Goal: Information Seeking & Learning: Learn about a topic

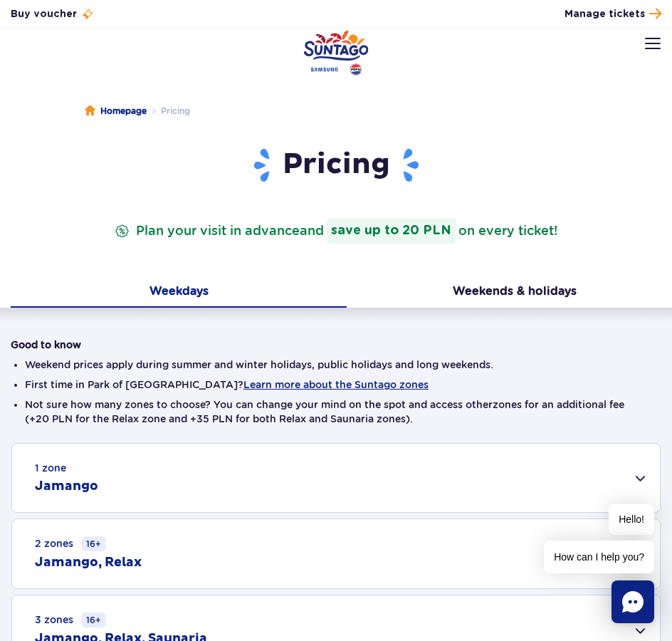
click at [651, 37] on button at bounding box center [653, 44] width 16 height 16
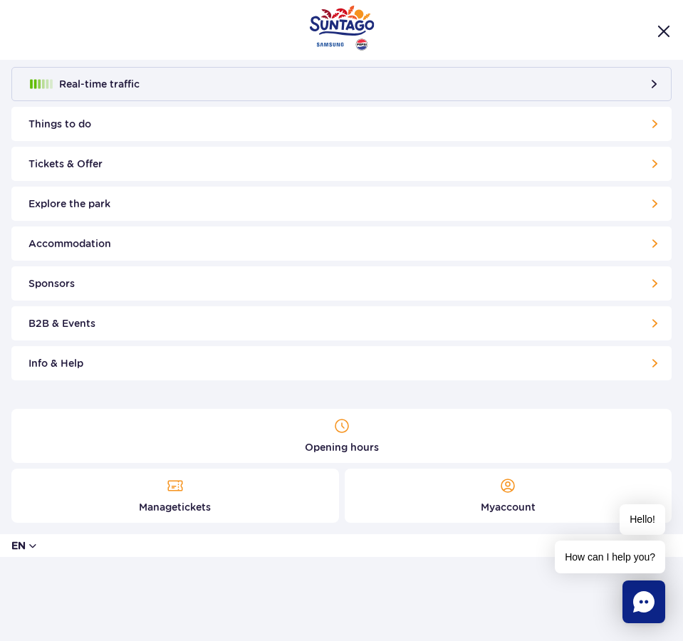
click at [36, 545] on button "en" at bounding box center [24, 545] width 27 height 14
click at [42, 451] on button "PL" at bounding box center [47, 457] width 39 height 14
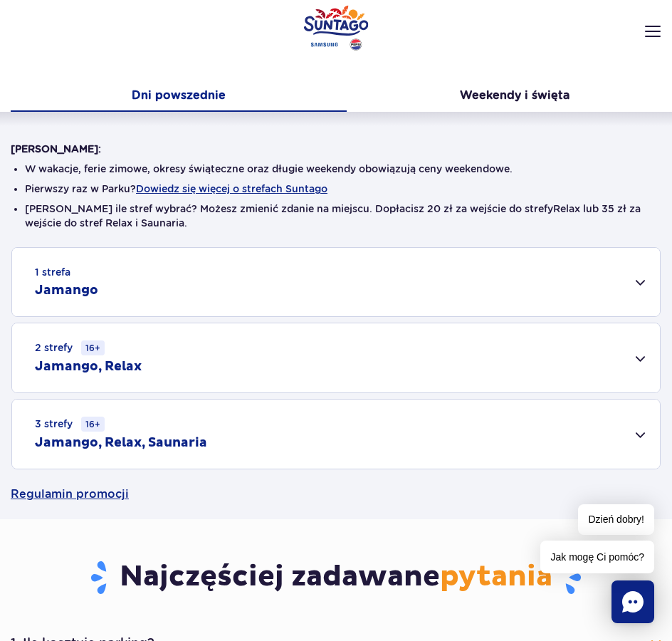
scroll to position [214, 0]
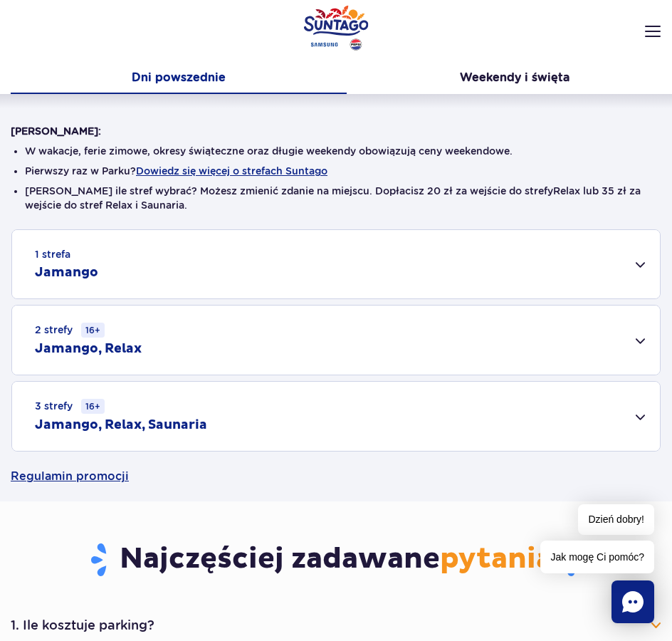
click at [640, 340] on div "2 strefy 16+ Jamango, Relax" at bounding box center [336, 339] width 648 height 69
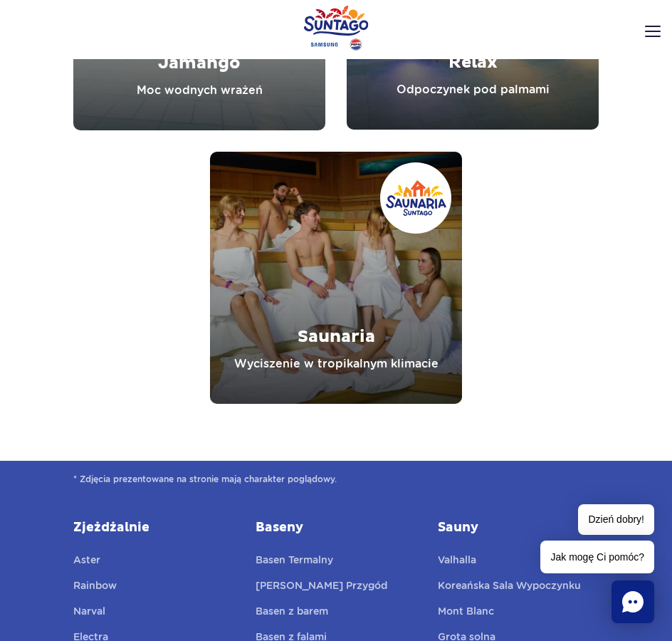
scroll to position [2278, 0]
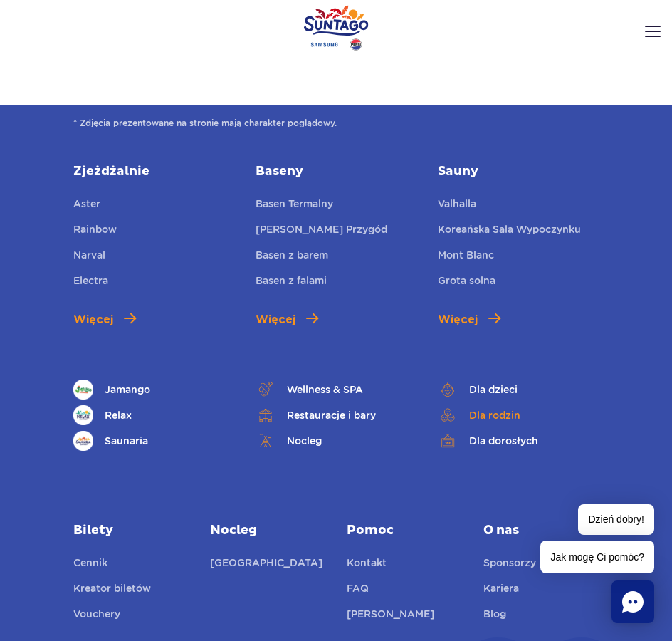
click at [508, 414] on link "Dla rodzin" at bounding box center [518, 415] width 161 height 20
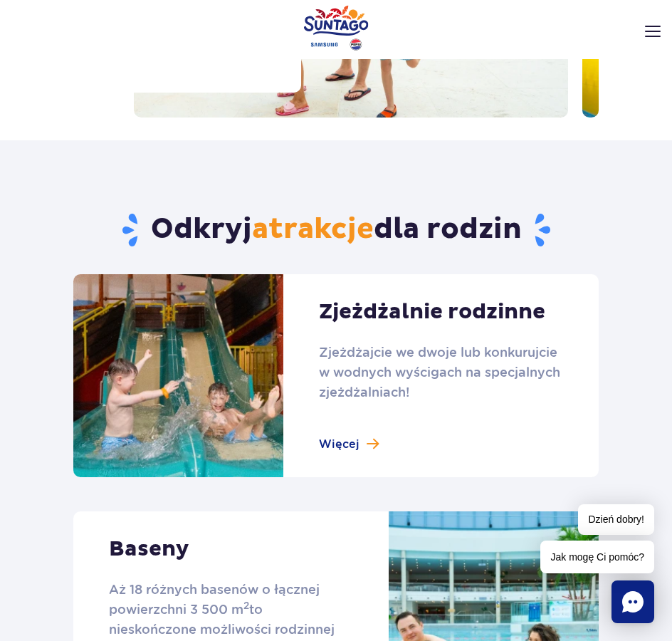
scroll to position [285, 0]
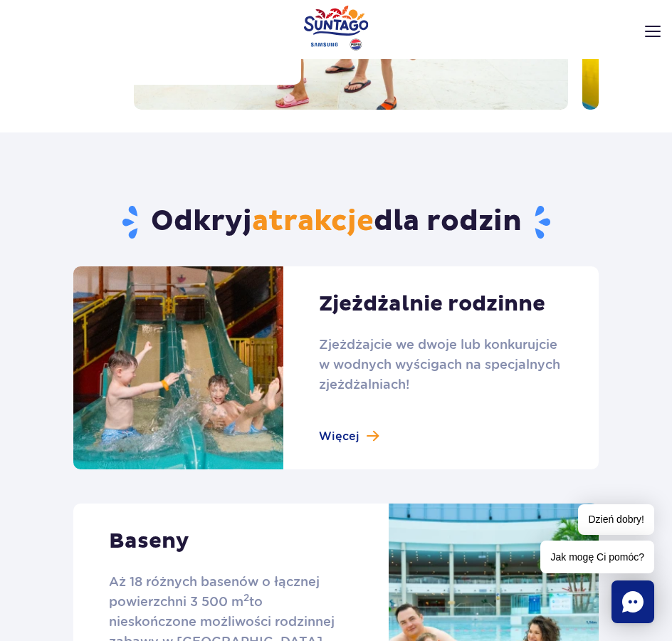
click at [362, 430] on link at bounding box center [335, 367] width 525 height 203
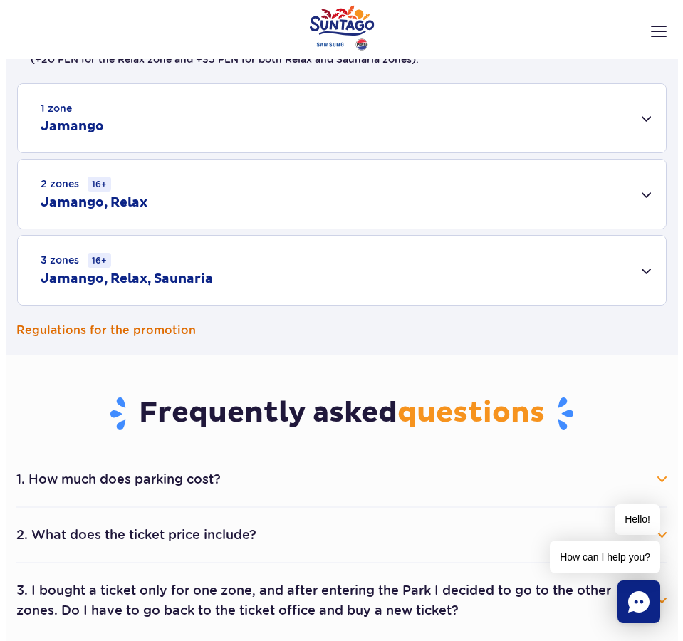
scroll to position [356, 0]
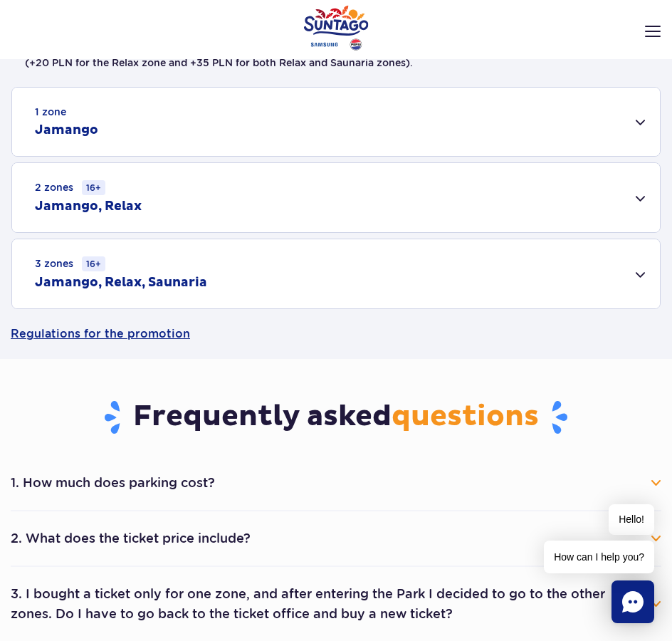
click at [654, 31] on img at bounding box center [653, 31] width 16 height 11
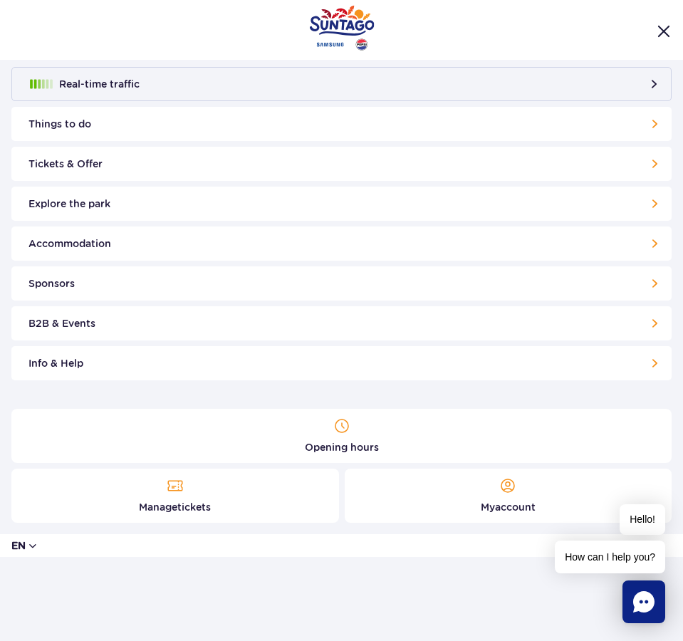
click at [28, 547] on button "en" at bounding box center [24, 545] width 27 height 14
click at [40, 461] on button "PL" at bounding box center [47, 457] width 39 height 14
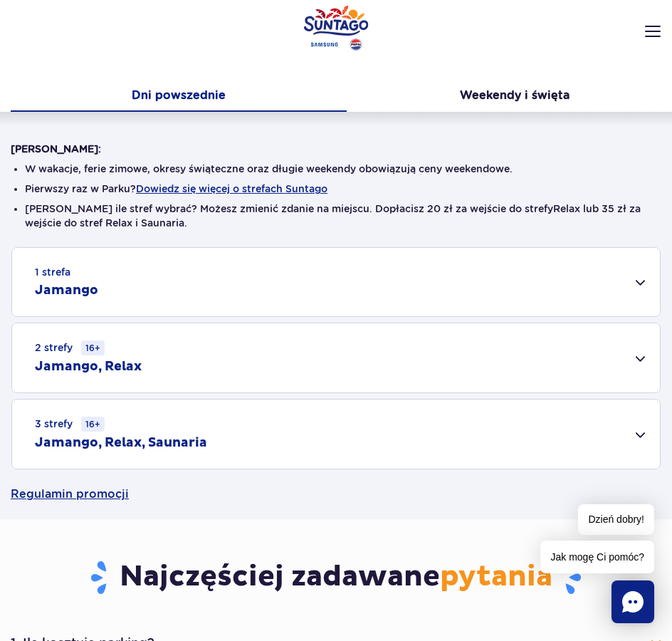
scroll to position [214, 0]
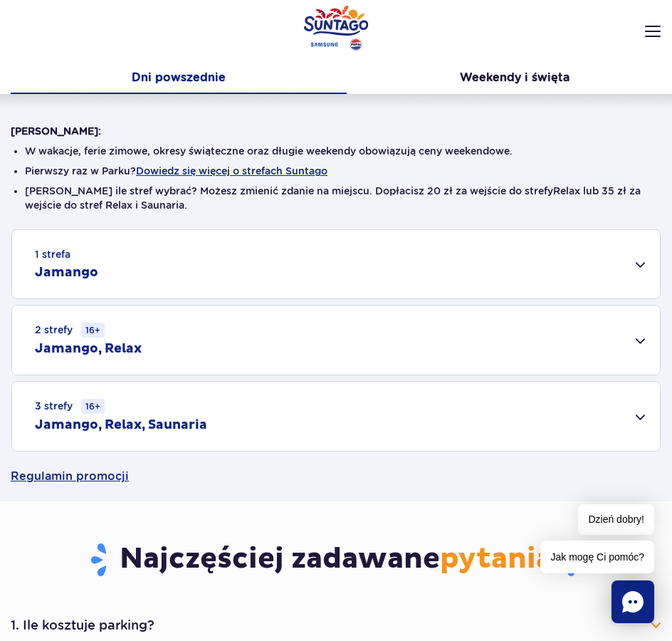
click at [641, 261] on div "1 strefa Jamango" at bounding box center [336, 264] width 648 height 68
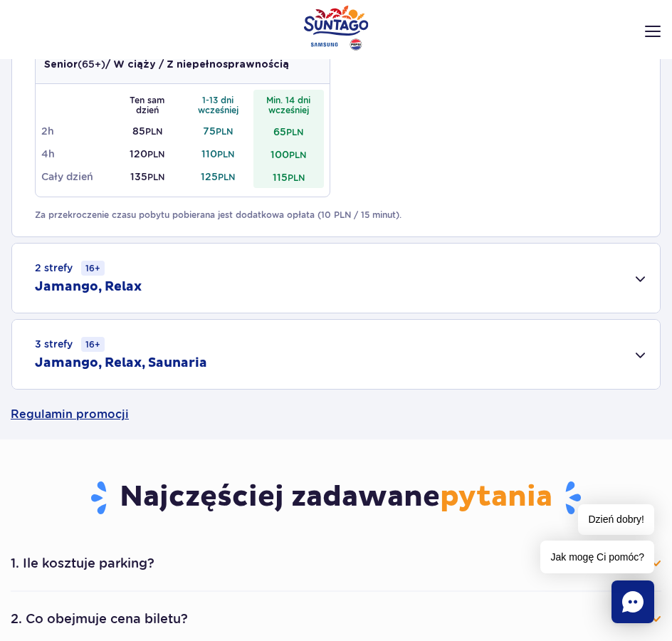
scroll to position [783, 0]
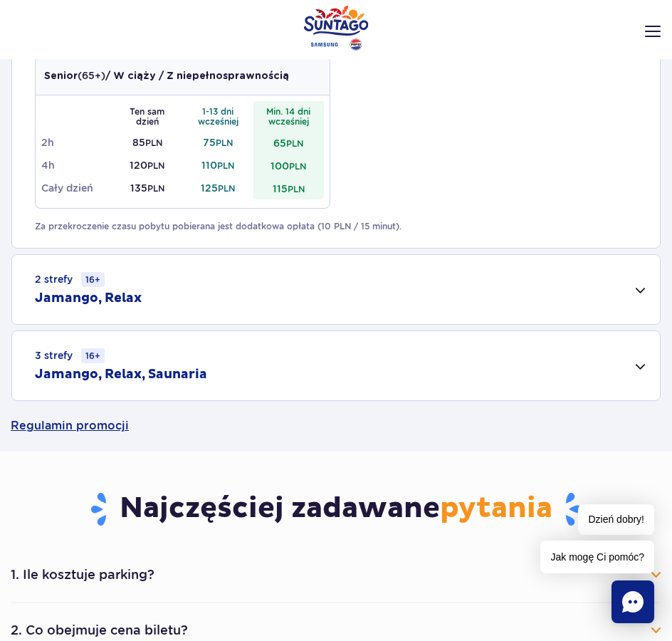
click at [641, 286] on div "2 strefy 16+ Jamango, Relax" at bounding box center [336, 289] width 648 height 69
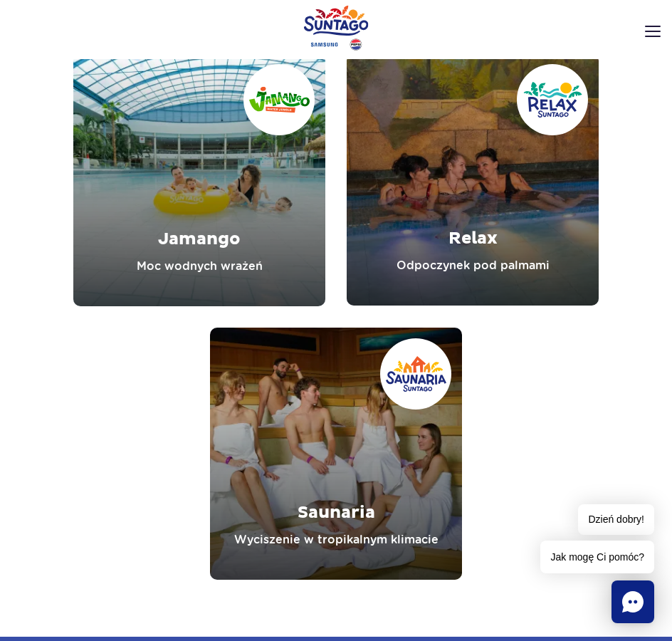
scroll to position [2349, 0]
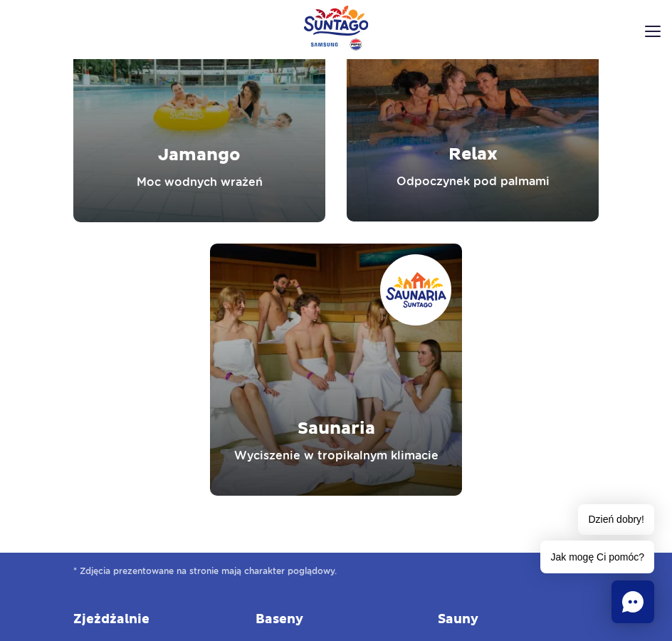
click at [468, 177] on link "Relax" at bounding box center [473, 95] width 252 height 252
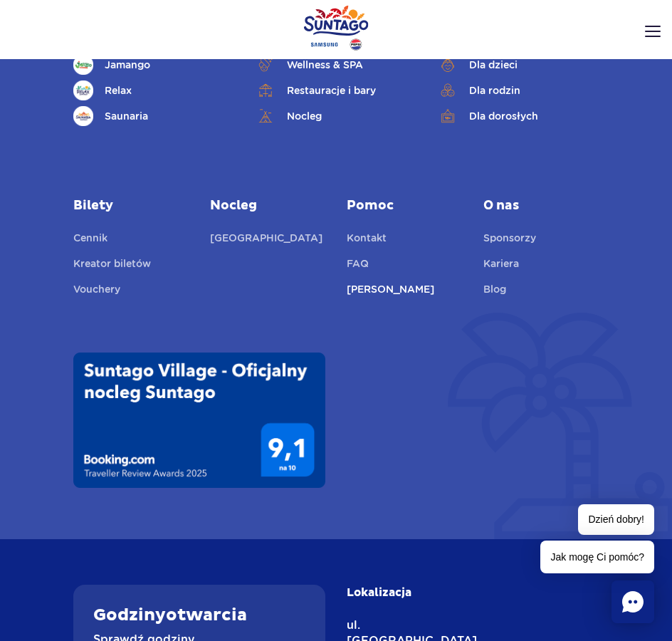
scroll to position [3116, 0]
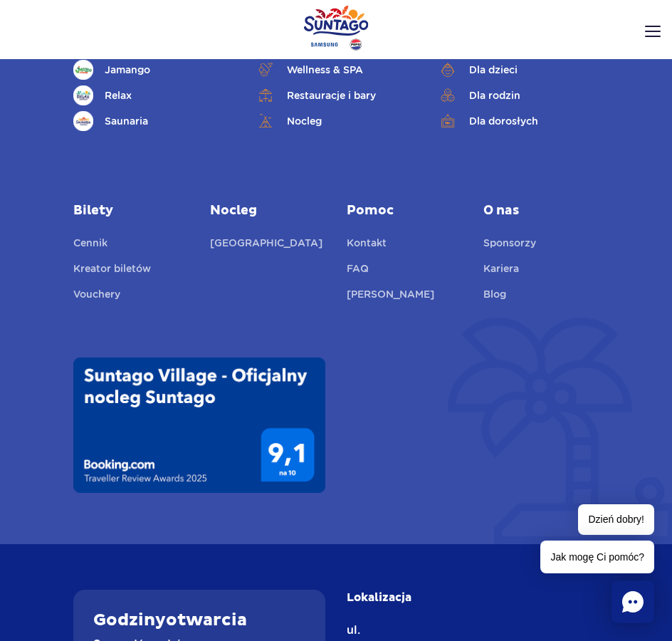
click at [657, 25] on button at bounding box center [653, 31] width 16 height 16
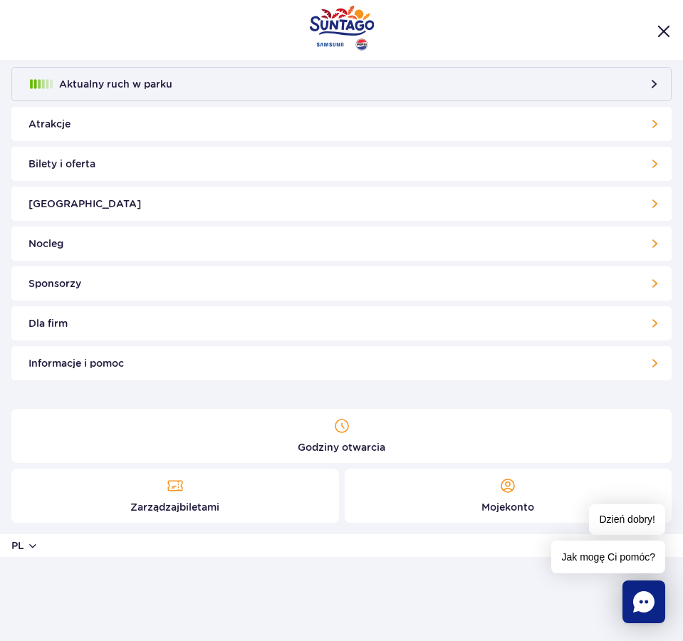
click at [652, 240] on link "Nocleg" at bounding box center [341, 243] width 660 height 34
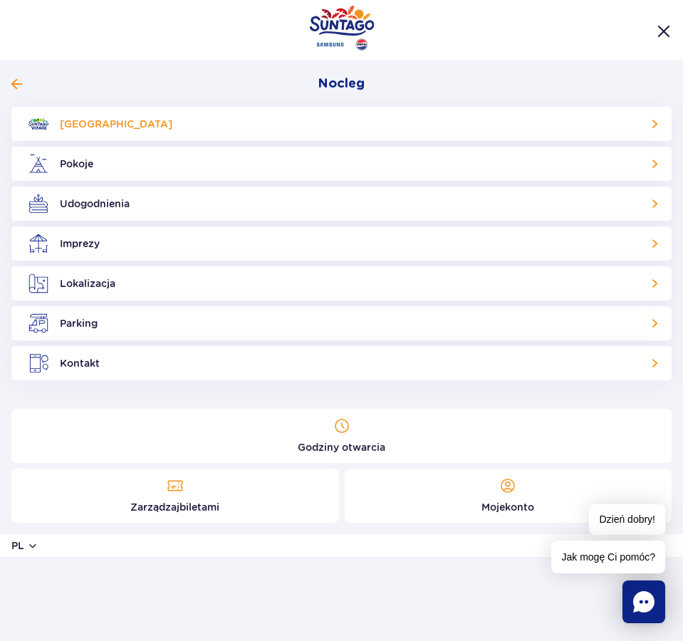
click at [653, 122] on link "Suntago Village" at bounding box center [341, 124] width 660 height 34
click at [656, 202] on link "Udogodnienia" at bounding box center [341, 203] width 660 height 34
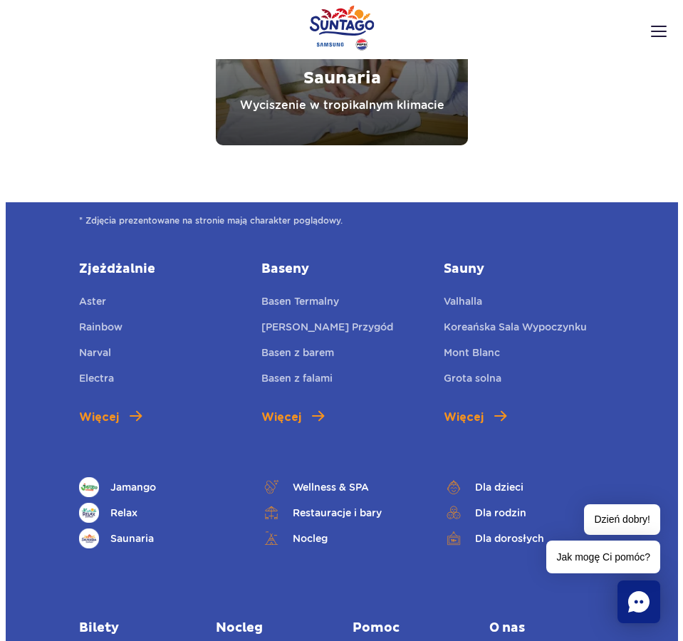
scroll to position [2689, 0]
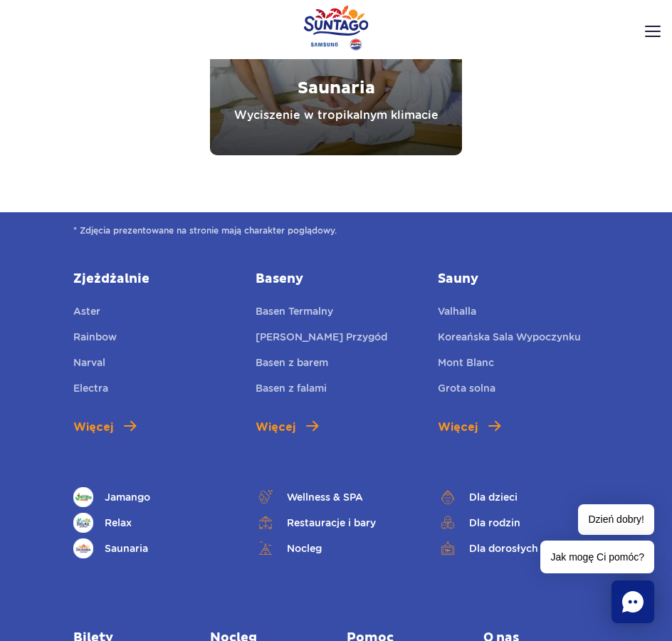
click at [648, 29] on img at bounding box center [653, 31] width 16 height 11
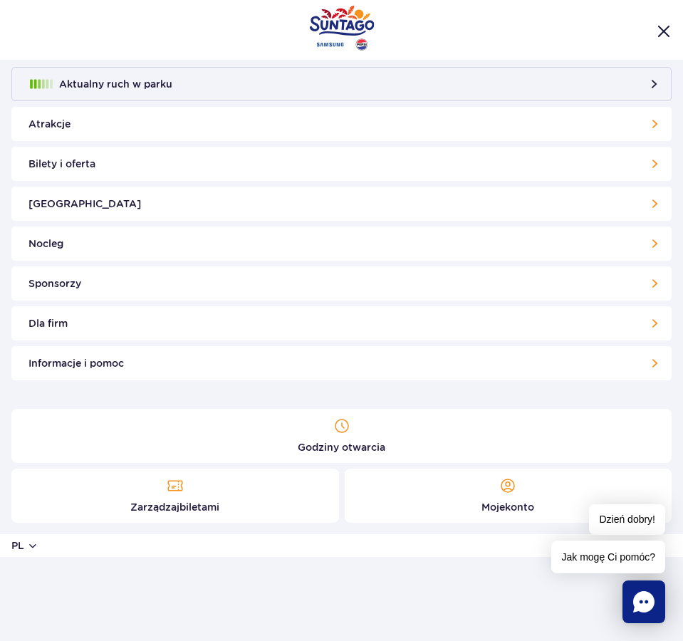
click at [656, 161] on link "Bilety i oferta" at bounding box center [341, 164] width 660 height 34
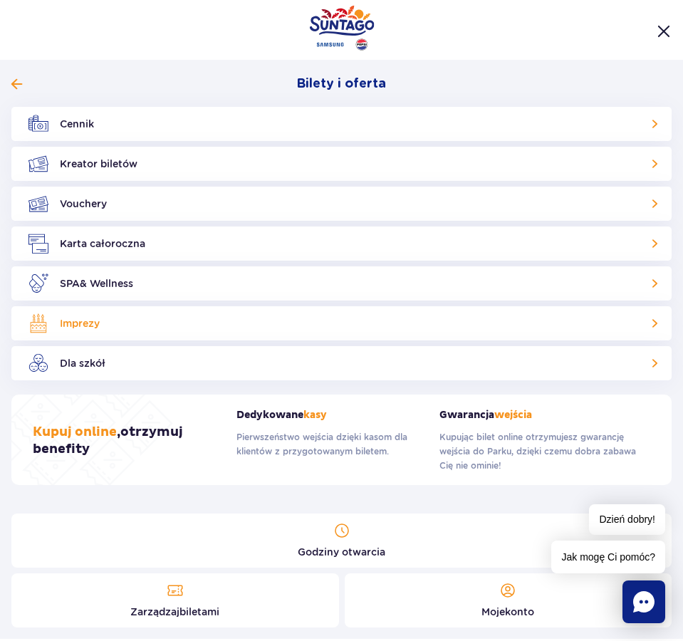
click at [645, 323] on link "Imprezy" at bounding box center [341, 323] width 660 height 34
click at [644, 199] on link "Vouchery" at bounding box center [341, 203] width 660 height 34
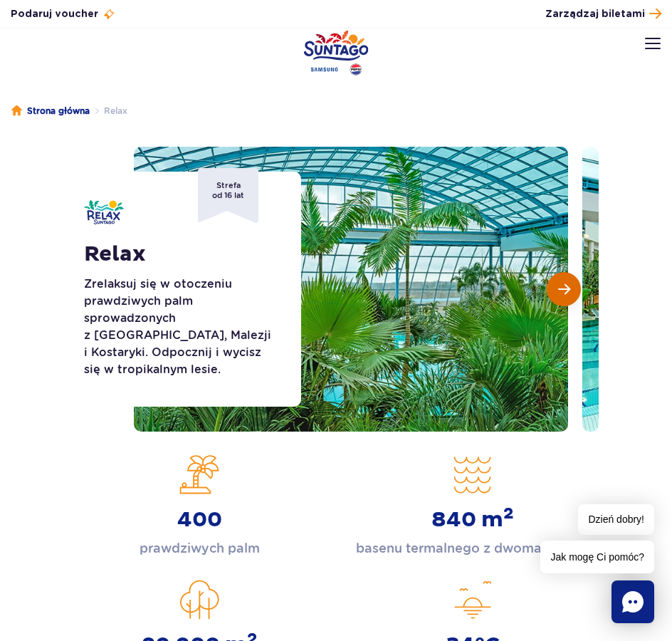
click at [558, 290] on span "Następny slajd" at bounding box center [564, 289] width 12 height 13
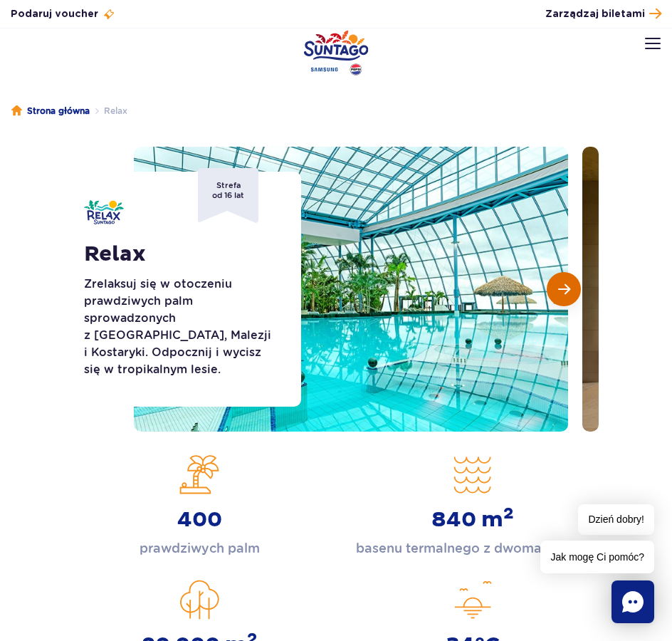
click at [558, 290] on span "Następny slajd" at bounding box center [564, 289] width 12 height 13
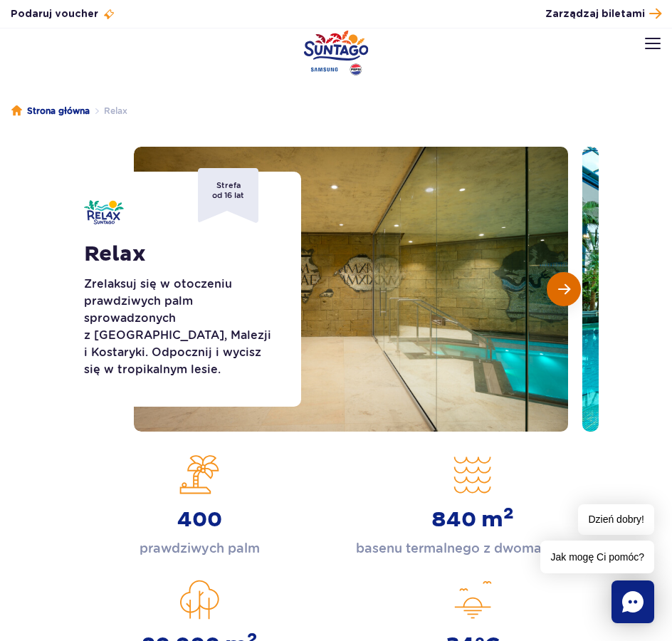
click at [558, 290] on span "Następny slajd" at bounding box center [564, 289] width 12 height 13
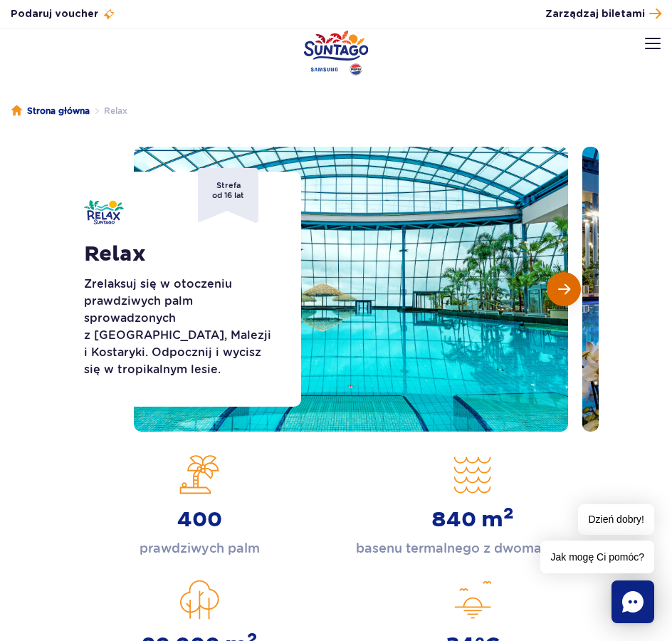
click at [558, 290] on span "Następny slajd" at bounding box center [564, 289] width 12 height 13
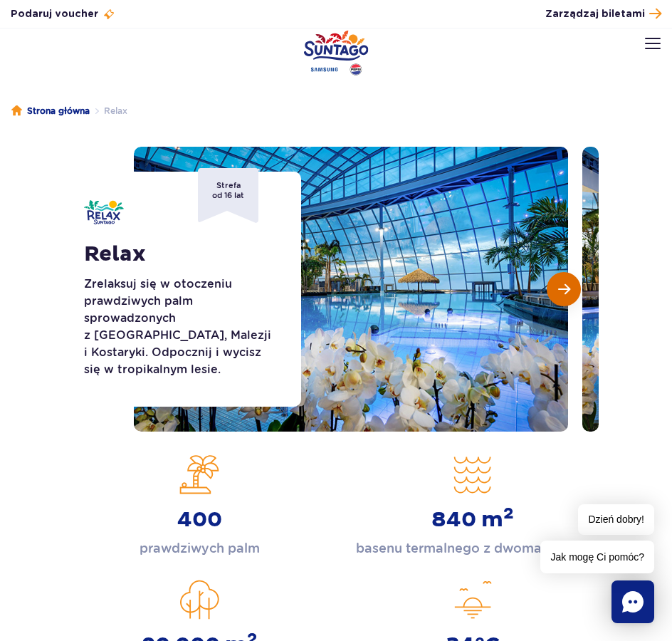
drag, startPoint x: 558, startPoint y: 290, endPoint x: 540, endPoint y: 251, distance: 42.7
click at [558, 289] on span "Następny slajd" at bounding box center [564, 289] width 12 height 13
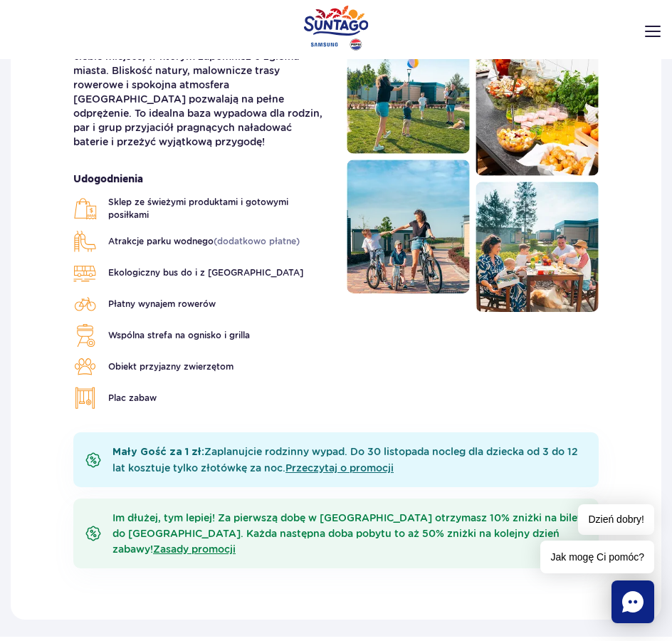
scroll to position [427, 0]
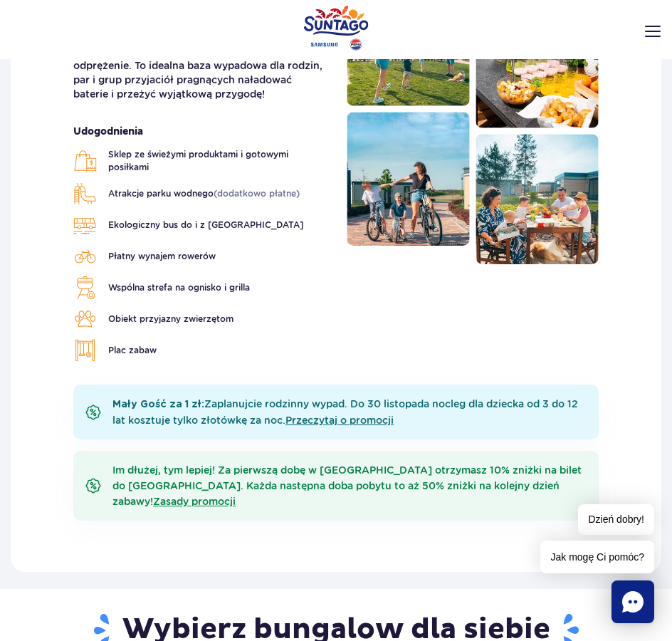
scroll to position [67, 0]
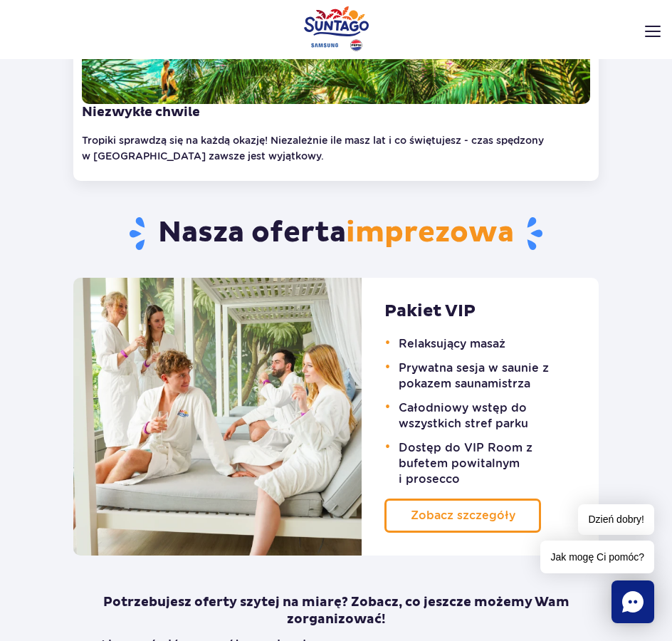
scroll to position [641, 0]
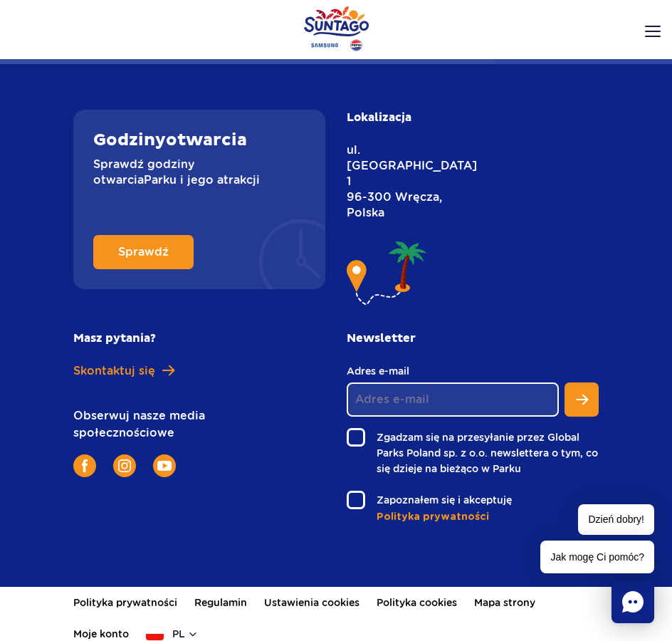
scroll to position [3568, 0]
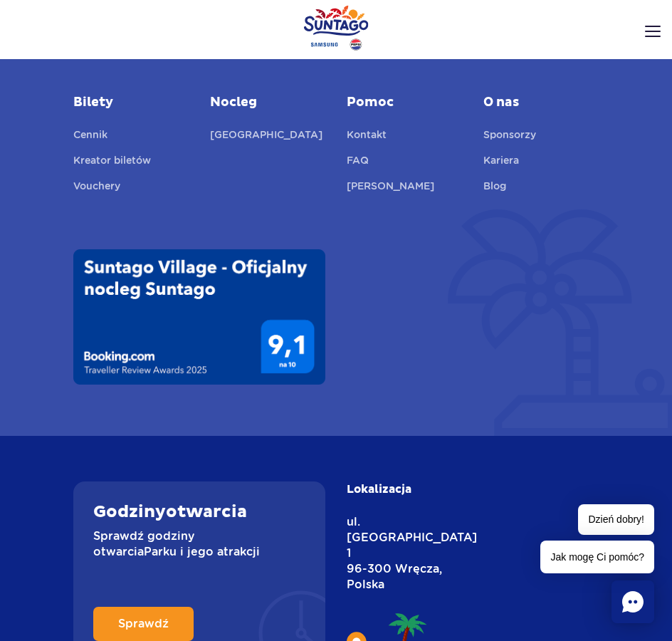
scroll to position [2191, 0]
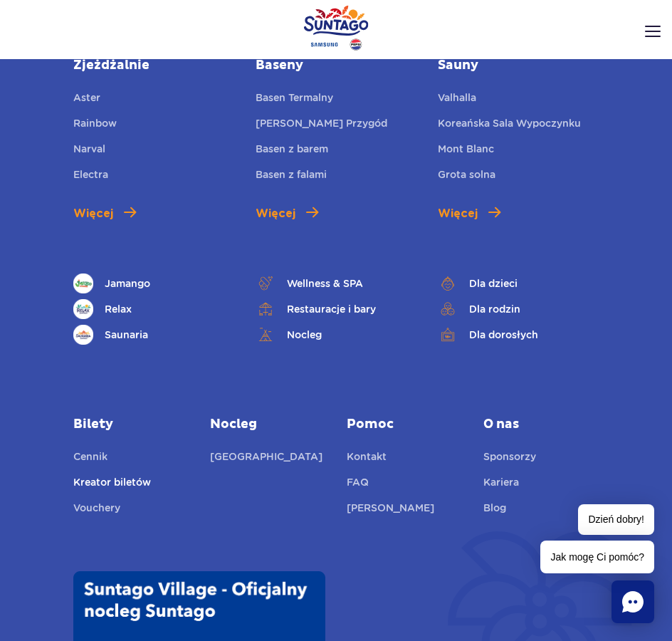
click at [95, 475] on link "Kreator biletów" at bounding box center [112, 484] width 78 height 20
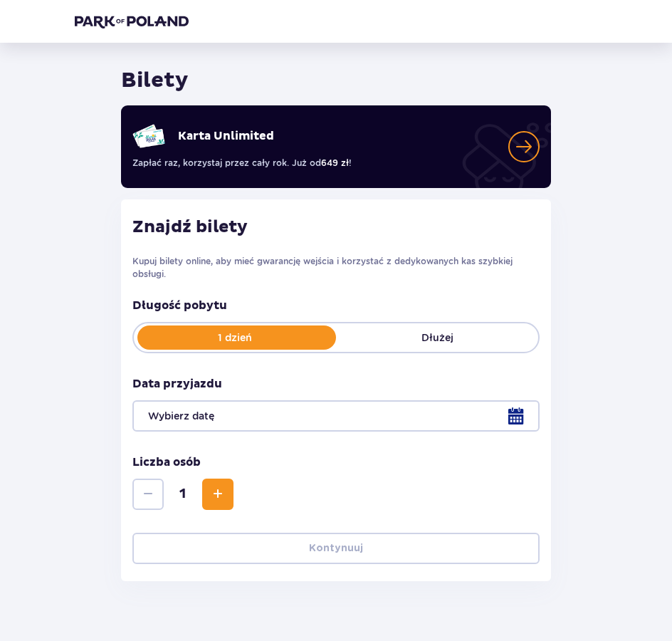
scroll to position [58, 0]
